Goal: Navigation & Orientation: Find specific page/section

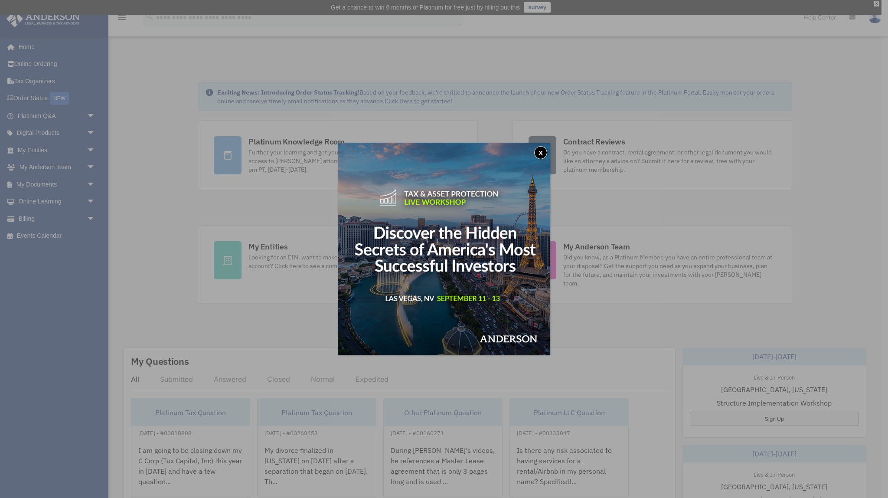
click at [544, 153] on button "x" at bounding box center [540, 152] width 13 height 13
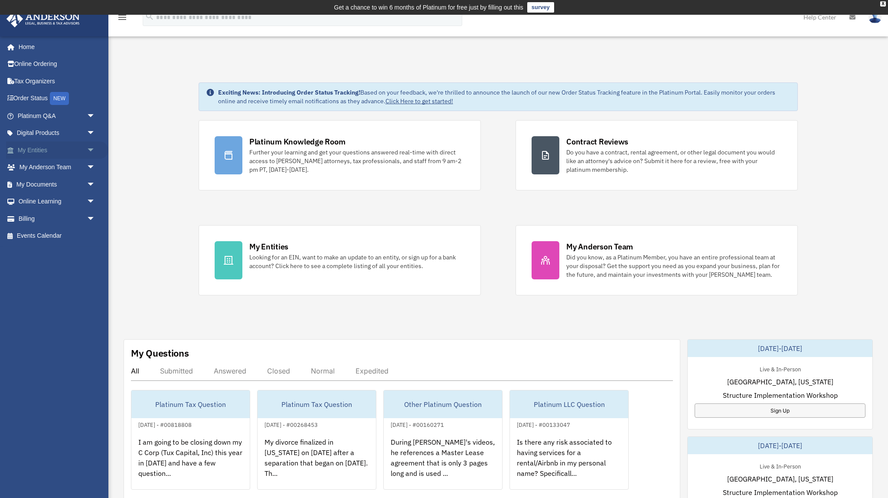
click at [96, 150] on span "arrow_drop_down" at bounding box center [95, 150] width 17 height 18
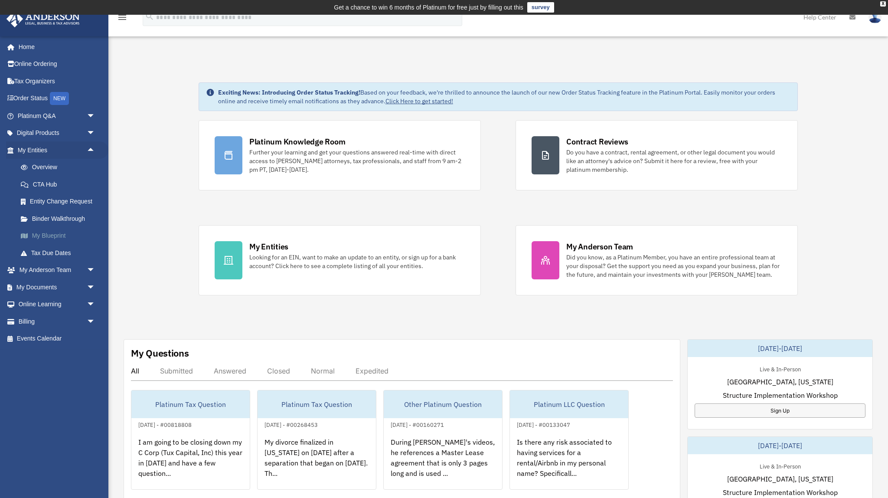
click at [47, 234] on link "My Blueprint" at bounding box center [60, 235] width 96 height 17
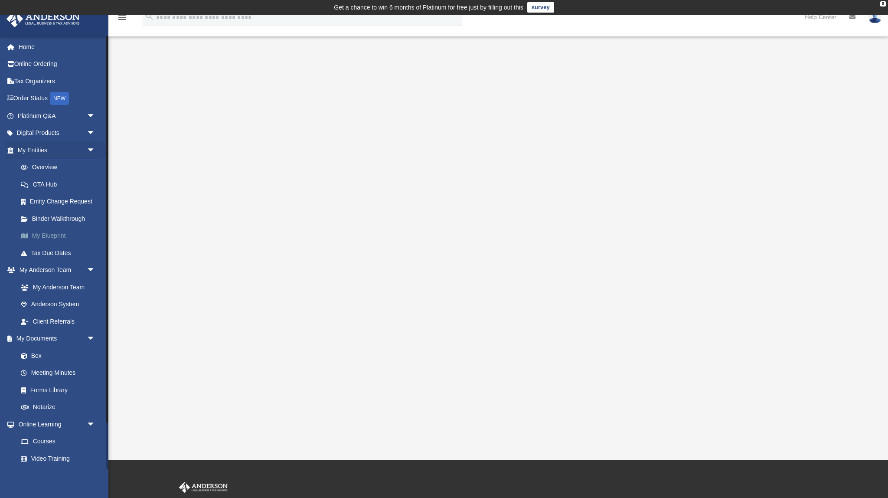
click at [48, 233] on link "My Blueprint" at bounding box center [60, 235] width 96 height 17
click at [884, 4] on div "X" at bounding box center [884, 3] width 6 height 5
